Goal: Check status: Check status

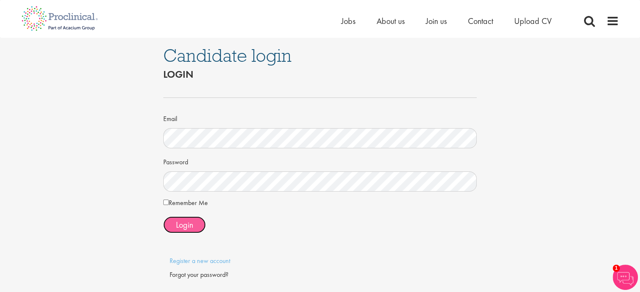
click at [189, 230] on span "Login" at bounding box center [184, 225] width 17 height 11
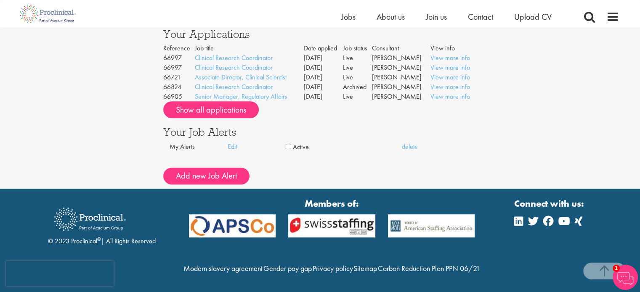
scroll to position [518, 0]
click at [451, 95] on link "View more info" at bounding box center [450, 96] width 40 height 9
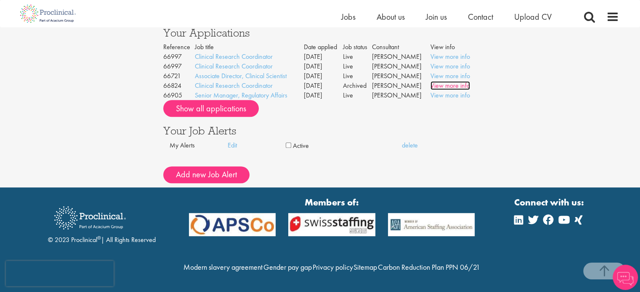
click at [451, 86] on link "View more info" at bounding box center [450, 85] width 40 height 9
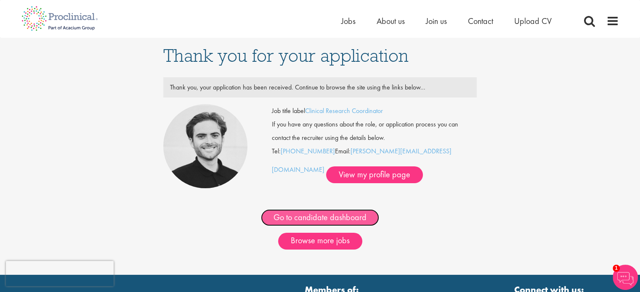
click at [338, 217] on link "Go to candidate dashboard" at bounding box center [320, 217] width 118 height 17
